Goal: Use online tool/utility: Utilize a website feature to perform a specific function

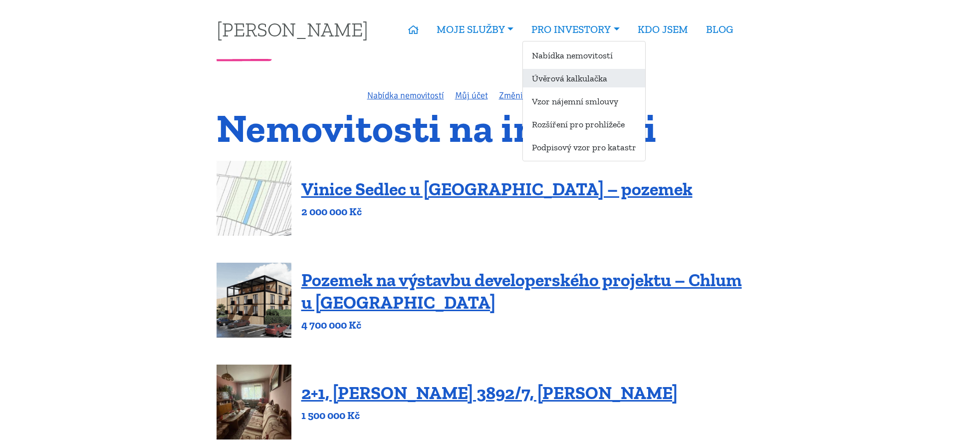
click at [569, 74] on link "Úvěrová kalkulačka" at bounding box center [584, 78] width 122 height 18
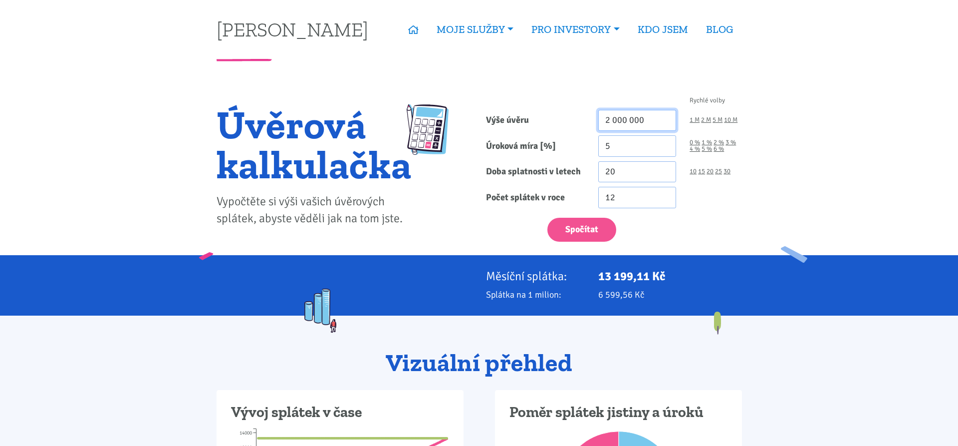
drag, startPoint x: 648, startPoint y: 119, endPoint x: 548, endPoint y: 119, distance: 100.3
click at [598, 119] on input "2 000 000" at bounding box center [637, 120] width 78 height 21
click at [735, 118] on link "10 M" at bounding box center [730, 120] width 13 height 6
drag, startPoint x: 614, startPoint y: 119, endPoint x: 613, endPoint y: 132, distance: 12.5
click at [614, 121] on input "10 000 000" at bounding box center [637, 120] width 78 height 21
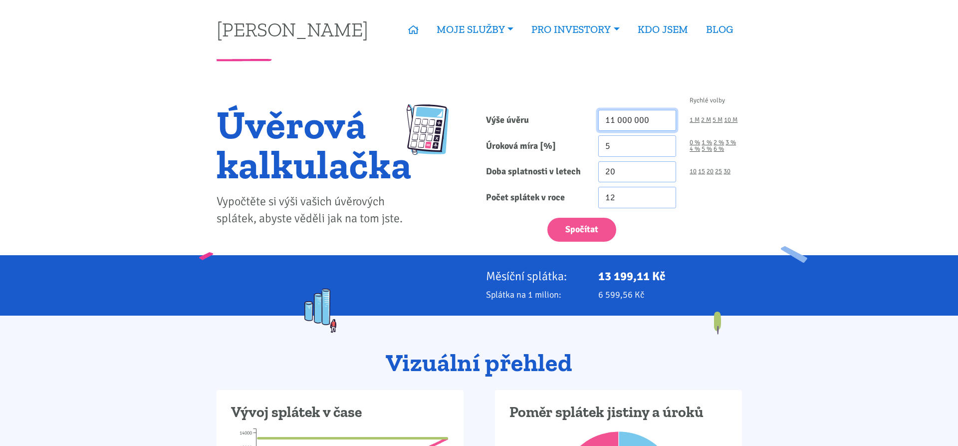
type input "11 000 000"
click at [669, 143] on input "5" at bounding box center [637, 145] width 78 height 21
click at [666, 144] on input "5.01" at bounding box center [637, 145] width 78 height 21
click at [665, 143] on input "5.23" at bounding box center [637, 145] width 78 height 21
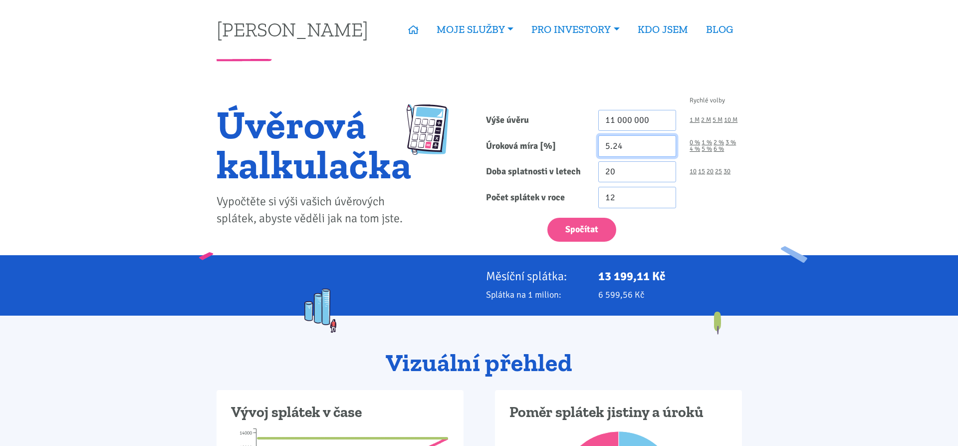
click at [665, 143] on input "5.24" at bounding box center [637, 145] width 78 height 21
click at [665, 143] on input "5.25" at bounding box center [637, 145] width 78 height 21
click at [665, 149] on input "5.24" at bounding box center [637, 145] width 78 height 21
click at [665, 148] on input "5.23" at bounding box center [637, 145] width 78 height 21
click at [665, 148] on input "5.22" at bounding box center [637, 145] width 78 height 21
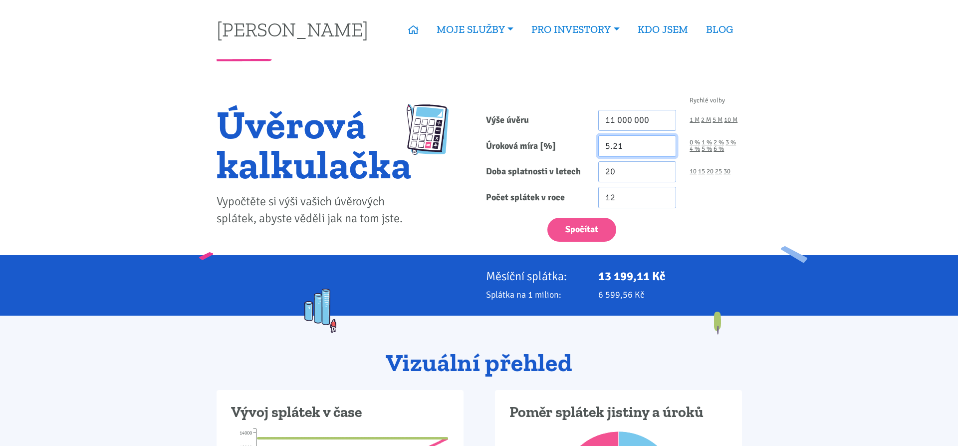
click at [665, 148] on input "5.21" at bounding box center [637, 145] width 78 height 21
type input "5.2"
click at [665, 148] on input "5.2" at bounding box center [637, 145] width 78 height 21
click at [595, 232] on button "Spočítat" at bounding box center [582, 230] width 69 height 24
type input "11000000"
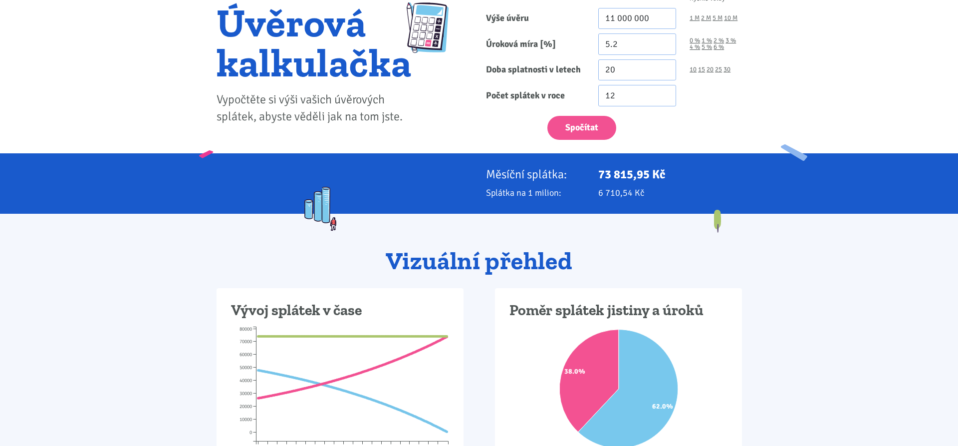
scroll to position [17, 0]
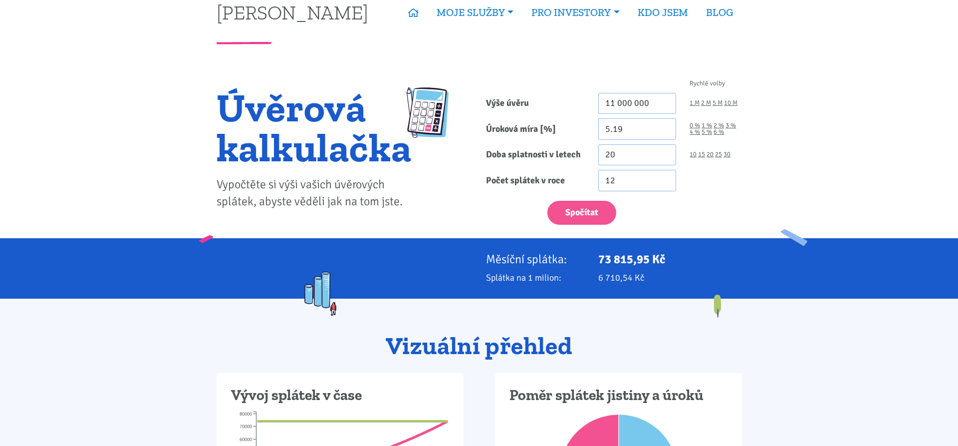
click at [665, 130] on input "5.19" at bounding box center [637, 128] width 78 height 21
click at [665, 131] on input "5.18" at bounding box center [637, 128] width 78 height 21
click at [665, 131] on input "5.17" at bounding box center [637, 128] width 78 height 21
click at [665, 131] on input "5.16" at bounding box center [637, 128] width 78 height 21
click at [665, 132] on input "5.15" at bounding box center [637, 128] width 78 height 21
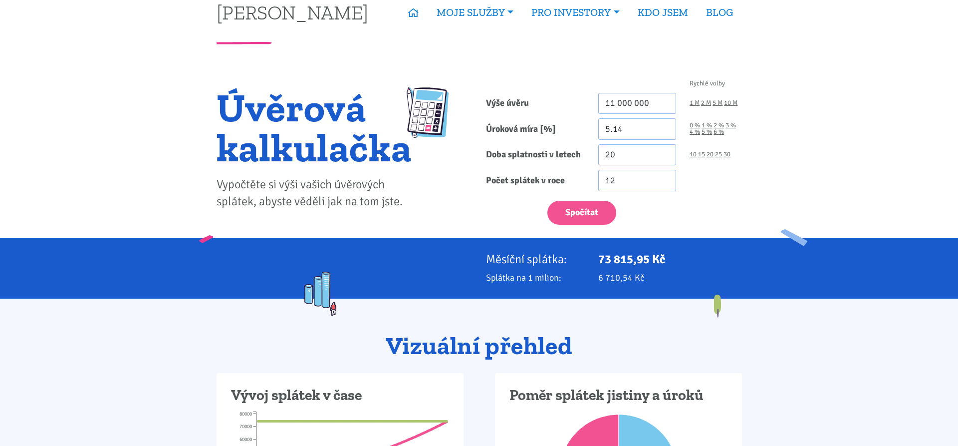
click at [665, 132] on input "5.14" at bounding box center [637, 128] width 78 height 21
click at [665, 134] on input "5.13" at bounding box center [637, 128] width 78 height 21
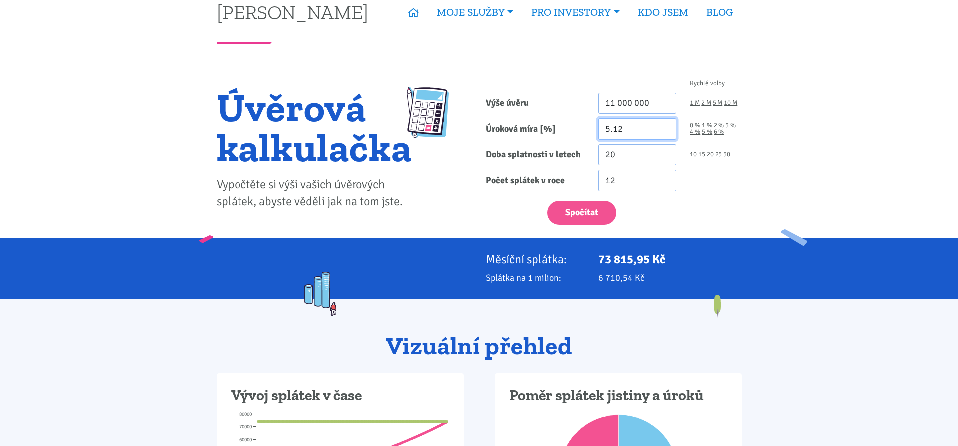
click at [664, 130] on input "5.12" at bounding box center [637, 128] width 78 height 21
click at [664, 130] on input "5.11" at bounding box center [637, 128] width 78 height 21
click at [664, 130] on input "5.1" at bounding box center [637, 128] width 78 height 21
click at [664, 130] on input "5.09" at bounding box center [637, 128] width 78 height 21
click at [664, 130] on input "5.08" at bounding box center [637, 128] width 78 height 21
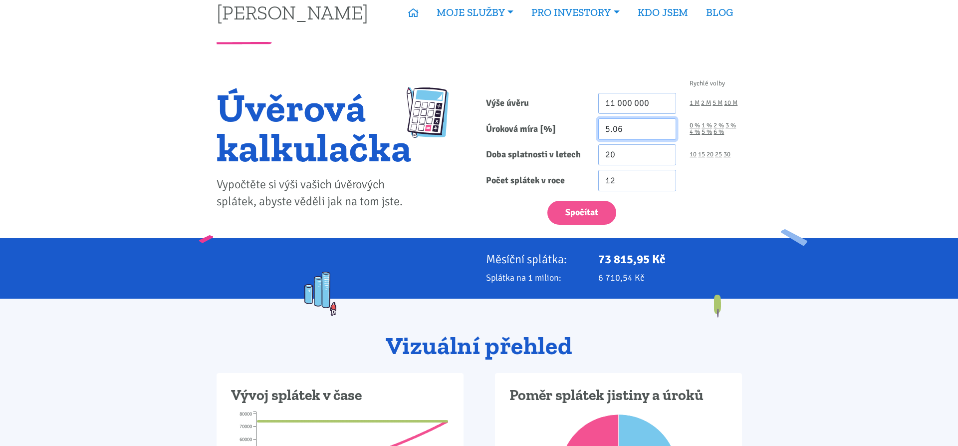
click at [665, 130] on input "5.06" at bounding box center [637, 128] width 78 height 21
click at [665, 130] on input "5.05" at bounding box center [637, 128] width 78 height 21
click at [665, 130] on input "5.04" at bounding box center [637, 128] width 78 height 21
click at [665, 130] on input "4.94" at bounding box center [637, 128] width 78 height 21
click at [665, 130] on input "4.93" at bounding box center [637, 128] width 78 height 21
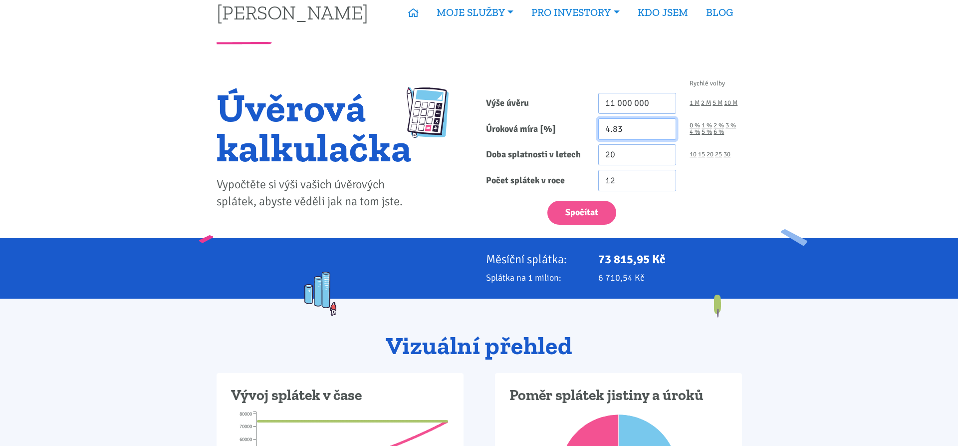
click at [665, 130] on input "4.83" at bounding box center [637, 128] width 78 height 21
click at [665, 130] on input "4.82" at bounding box center [637, 128] width 78 height 21
click at [665, 130] on input "4.81" at bounding box center [637, 128] width 78 height 21
type input "4.8"
click at [665, 130] on input "4.8" at bounding box center [637, 128] width 78 height 21
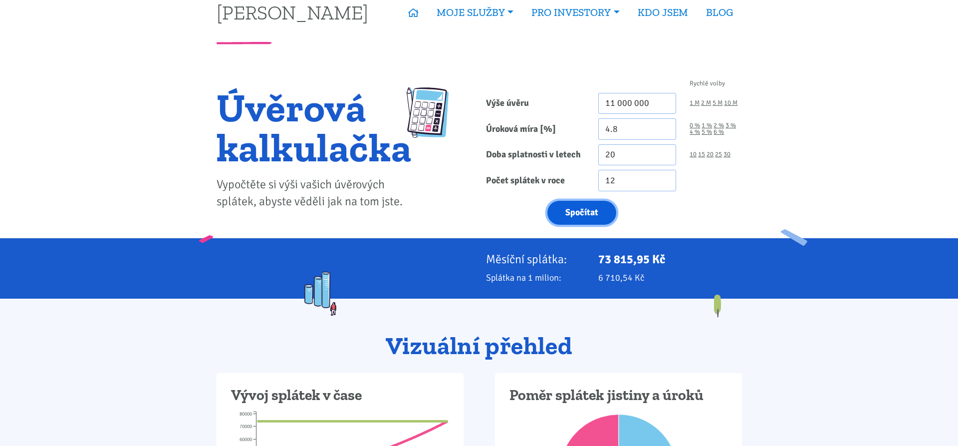
click at [575, 209] on button "Spočítat" at bounding box center [582, 213] width 69 height 24
type input "11000000"
